Goal: Check status: Check status

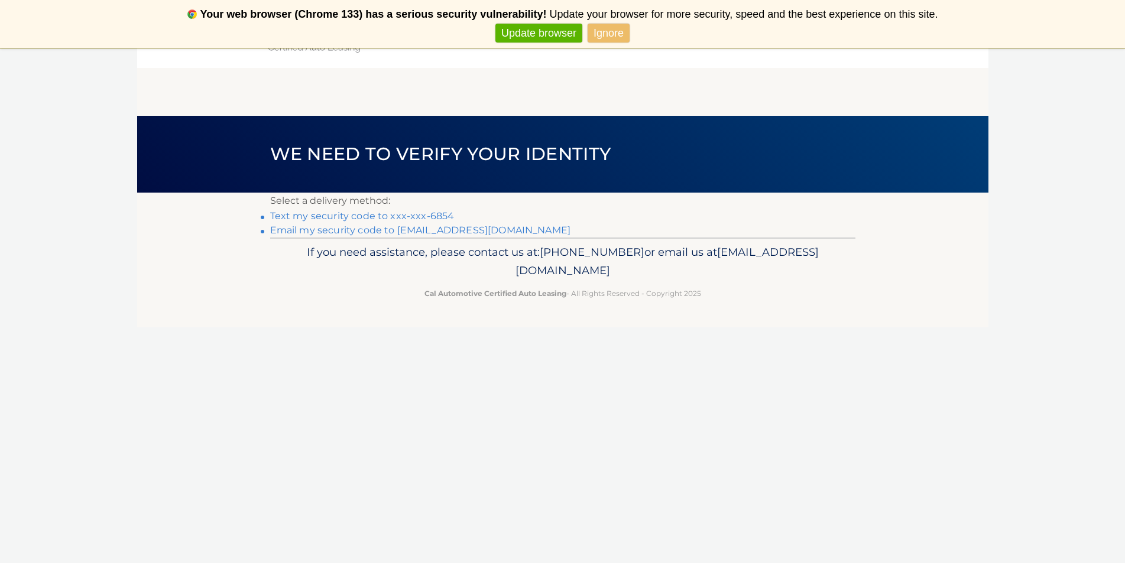
click at [401, 218] on link "Text my security code to xxx-xxx-6854" at bounding box center [362, 215] width 184 height 11
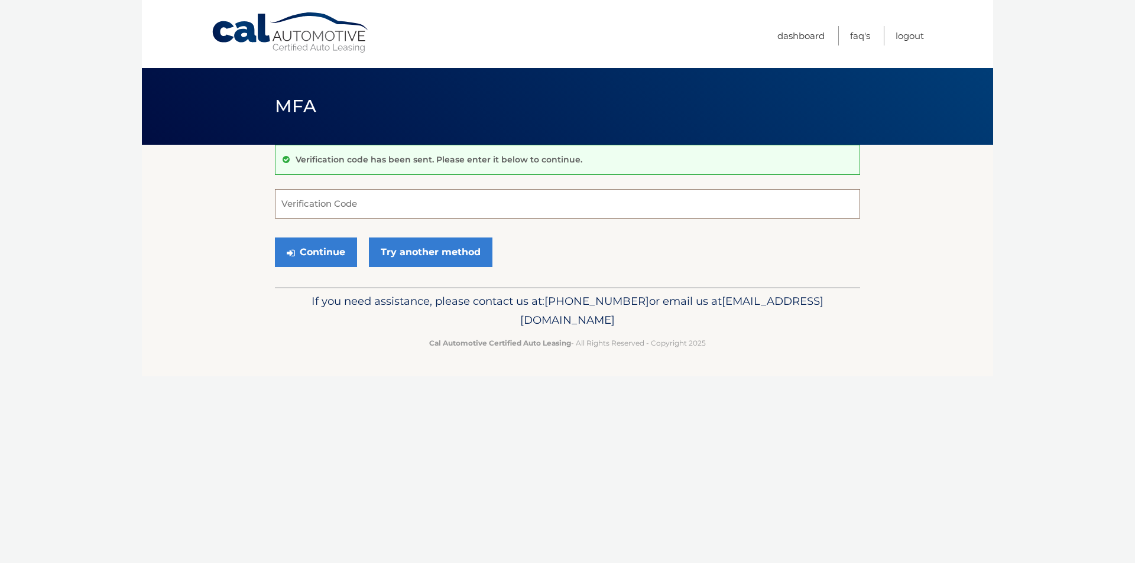
click at [401, 218] on input "Verification Code" at bounding box center [567, 204] width 585 height 30
type input "285678"
click at [275, 238] on button "Continue" at bounding box center [316, 253] width 82 height 30
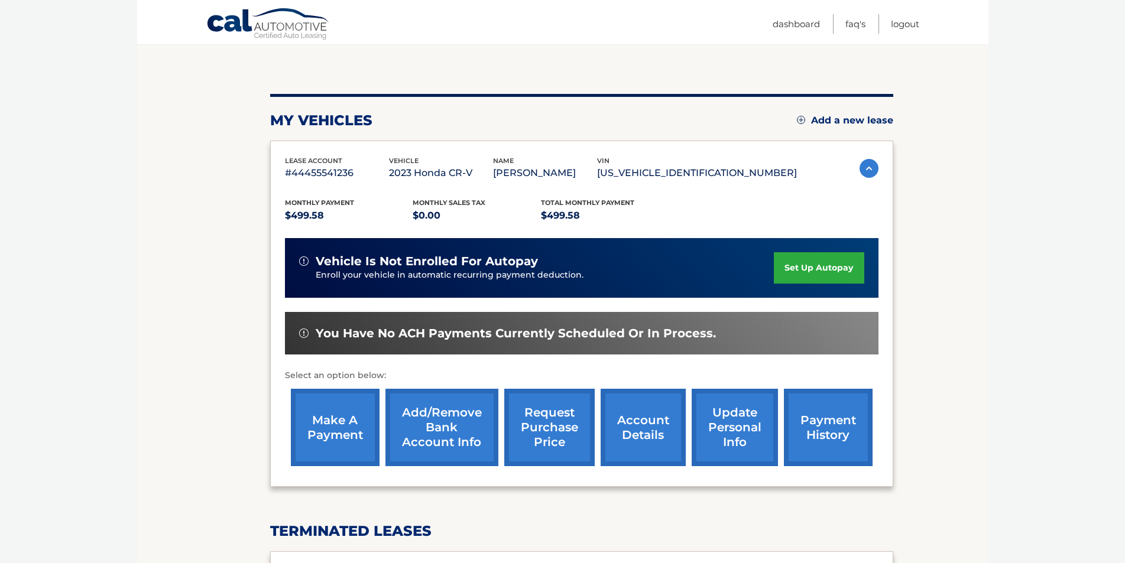
scroll to position [118, 0]
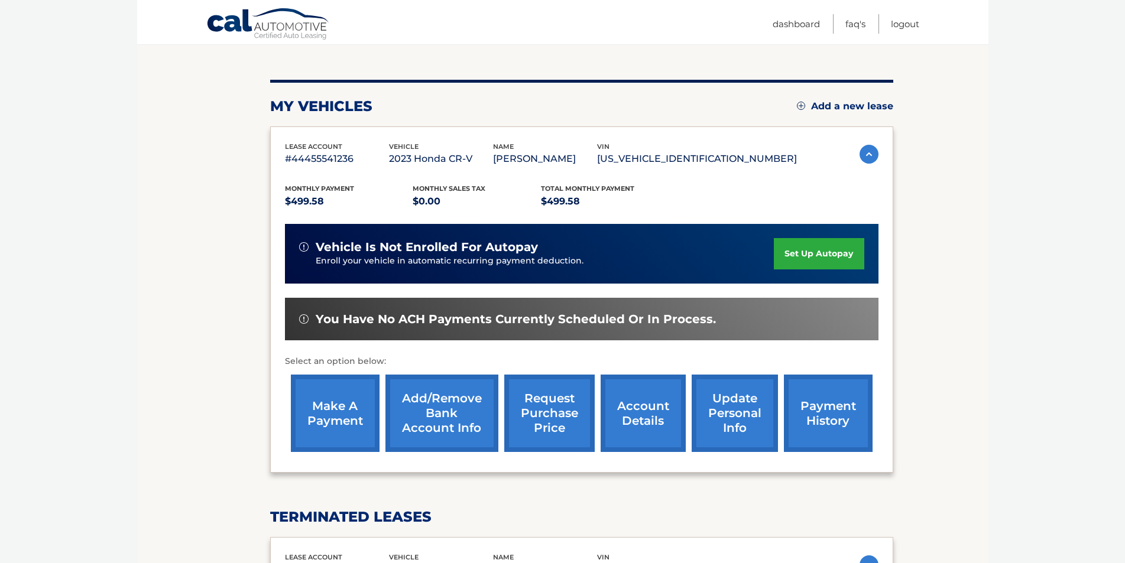
click at [820, 408] on link "payment history" at bounding box center [828, 413] width 89 height 77
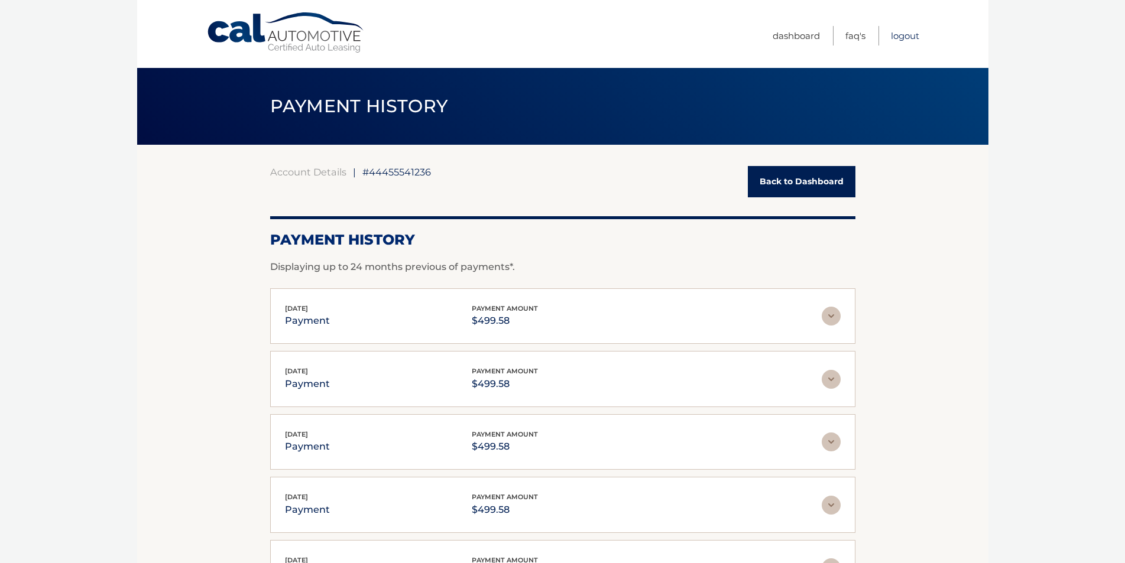
click at [918, 33] on link "Logout" at bounding box center [905, 36] width 28 height 20
